Goal: Navigation & Orientation: Find specific page/section

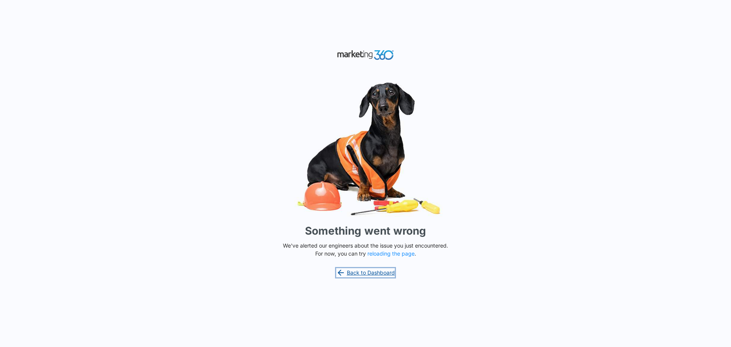
click at [355, 270] on link "Back to Dashboard" at bounding box center [365, 272] width 59 height 9
